Goal: Task Accomplishment & Management: Use online tool/utility

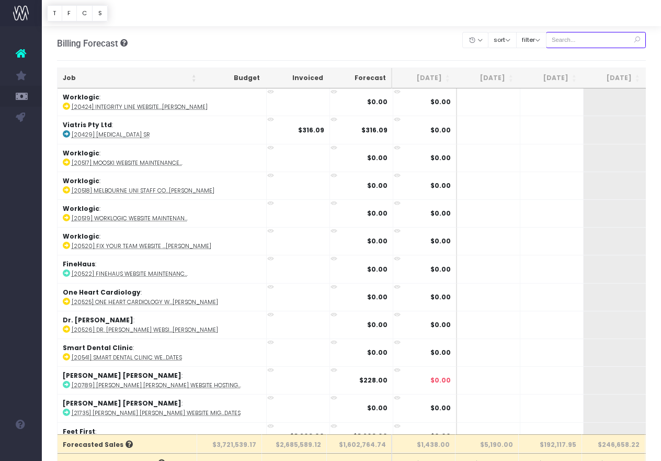
click at [605, 39] on input "text" at bounding box center [596, 40] width 100 height 16
paste input "24676"
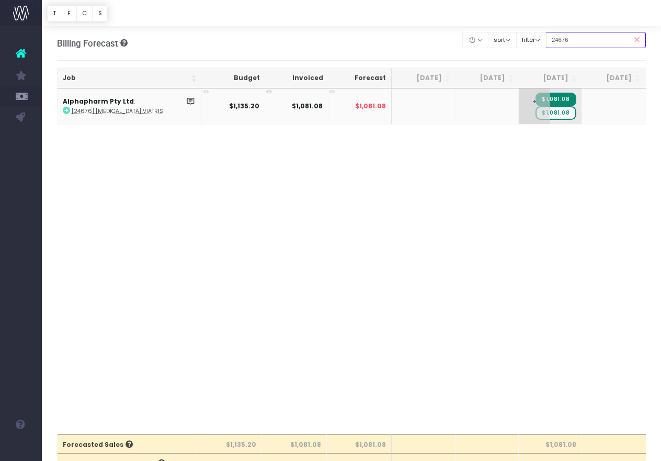
type input "24676"
click at [538, 112] on span "+" at bounding box center [534, 106] width 31 height 36
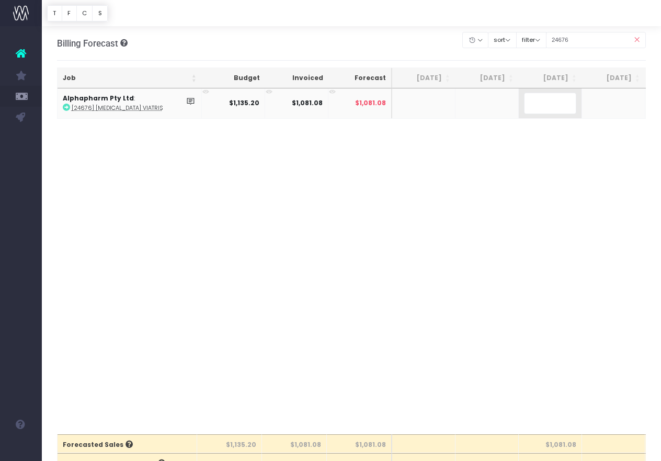
click at [579, 134] on div "Job Budget Invoiced Forecast Jul 25 Aug 25 Sep 25 Oct 25 Nov 25 Dec 25 Jan 26 F…" at bounding box center [351, 261] width 589 height 346
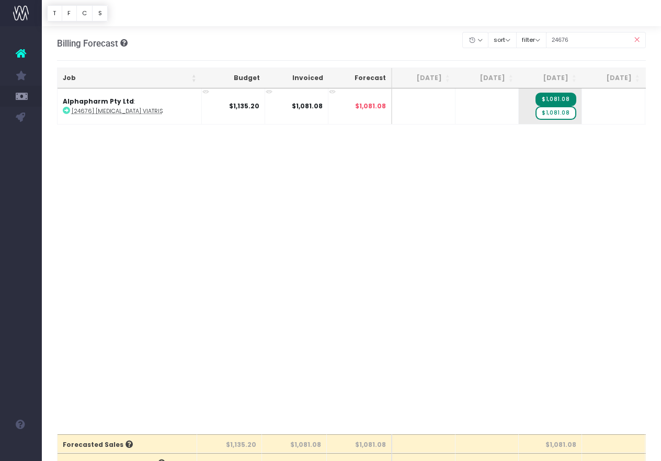
click at [569, 142] on div "Job Budget Invoiced Forecast Jul 25 Aug 25 Sep 25 Oct 25 Nov 25 Dec 25 Jan 26 F…" at bounding box center [351, 261] width 589 height 346
click at [567, 113] on span "$1,081.08" at bounding box center [555, 113] width 40 height 14
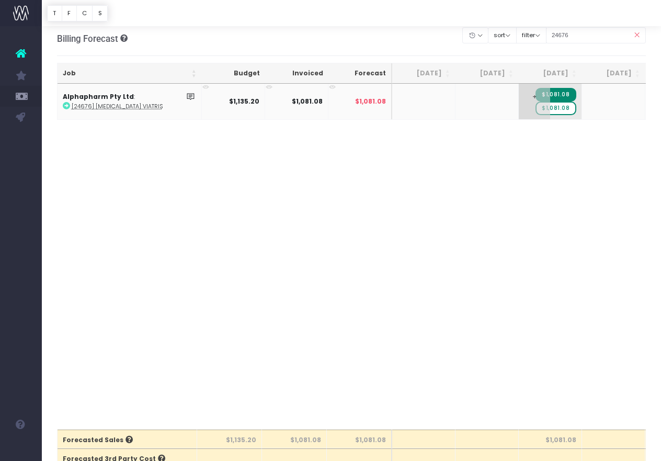
click at [568, 111] on span "$1,081.08" at bounding box center [555, 108] width 40 height 14
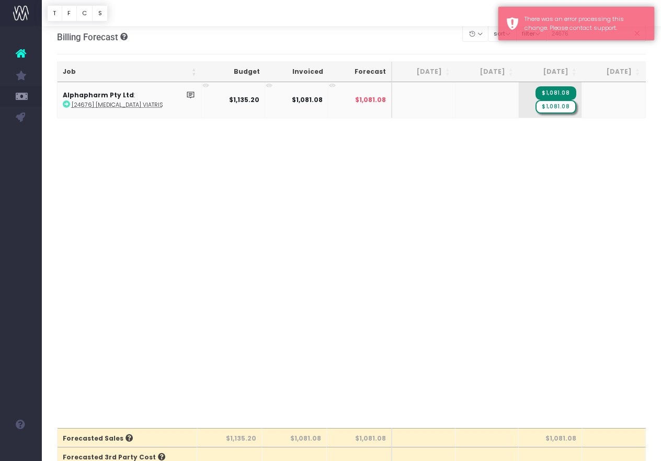
click at [568, 108] on span "$1,081.08" at bounding box center [555, 107] width 40 height 14
click at [556, 106] on span "$1,081.08" at bounding box center [555, 107] width 40 height 14
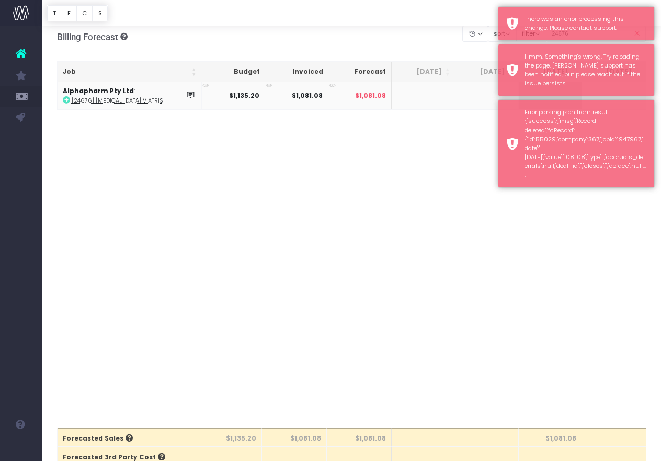
click at [395, 200] on div "Job Budget Invoiced Forecast Jul 25 Aug 25 Sep 25 Oct 25 Nov 25 Dec 25 Jan 26 F…" at bounding box center [351, 255] width 589 height 346
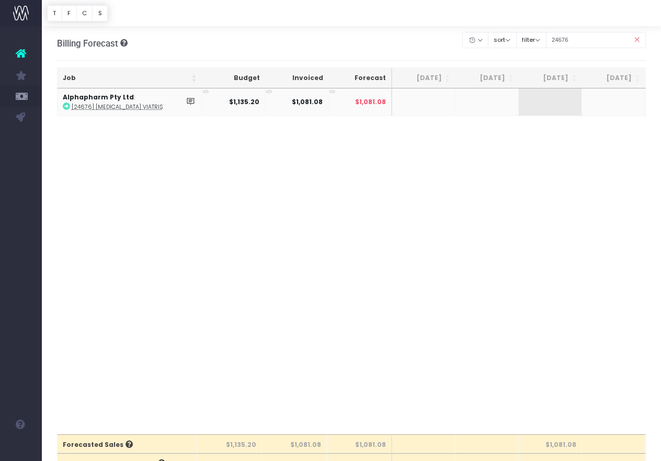
click at [536, 105] on td at bounding box center [550, 101] width 63 height 27
drag, startPoint x: 529, startPoint y: 105, endPoint x: 519, endPoint y: 106, distance: 9.9
click at [529, 105] on td at bounding box center [550, 101] width 63 height 27
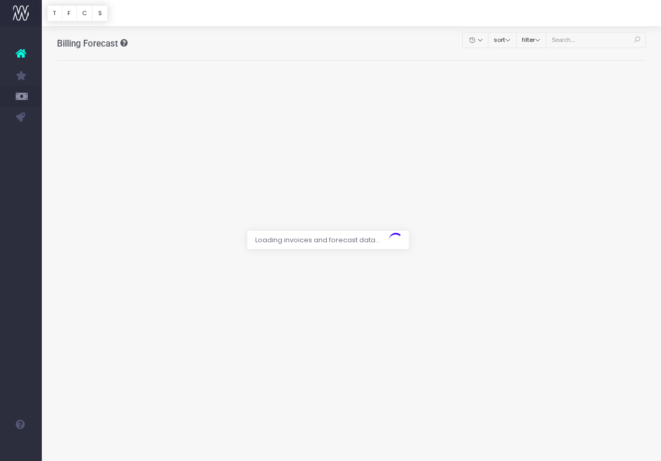
click at [610, 43] on div at bounding box center [330, 230] width 661 height 461
click at [587, 39] on div at bounding box center [330, 230] width 661 height 461
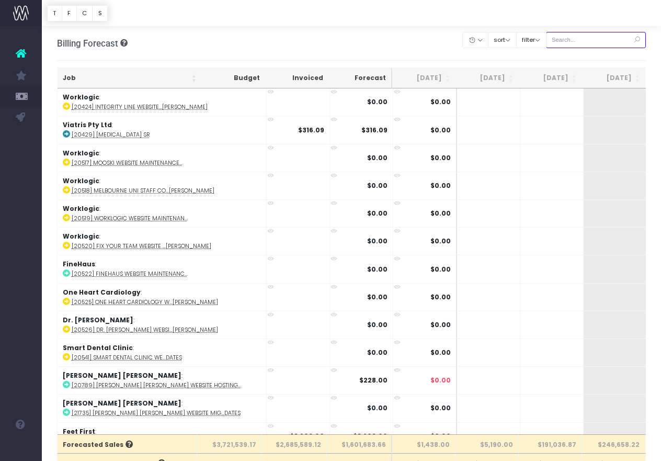
click at [591, 38] on input "text" at bounding box center [596, 40] width 100 height 16
paste input "24676"
type input "24676"
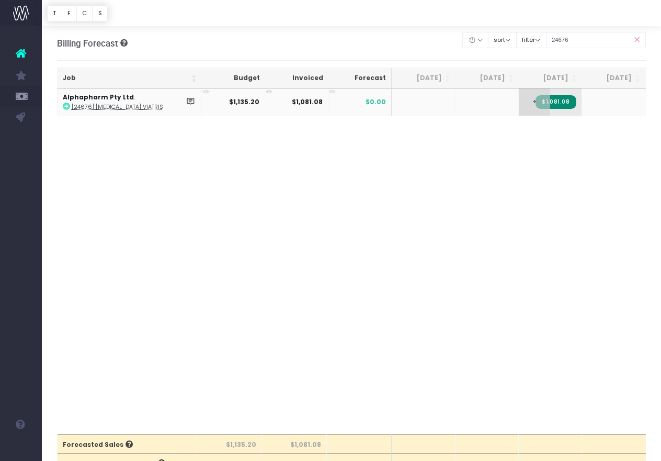
click at [527, 97] on span "+" at bounding box center [534, 101] width 31 height 27
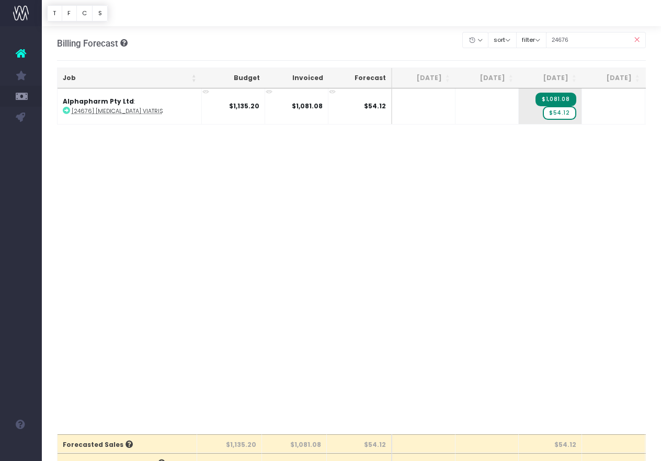
click at [514, 142] on div "Job Budget Invoiced Forecast [DATE] Aug [DATE] Oct [DATE] Dec [DATE] Feb [DATE]…" at bounding box center [351, 261] width 589 height 346
